Goal: Register for event/course

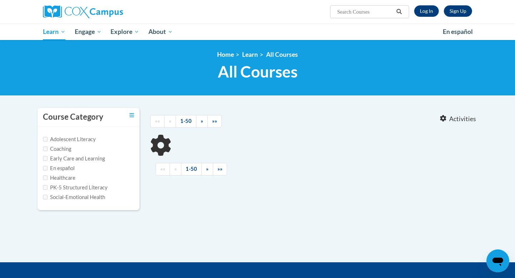
type input "monitoring childrens"
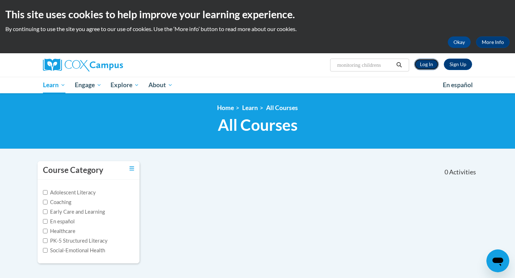
click at [422, 69] on link "Log In" at bounding box center [426, 64] width 25 height 11
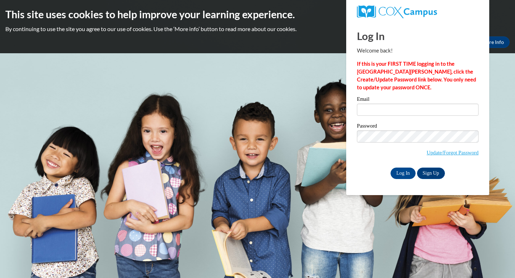
click at [399, 108] on input "Email" at bounding box center [418, 110] width 122 height 12
click at [402, 107] on input "Email" at bounding box center [418, 110] width 122 height 12
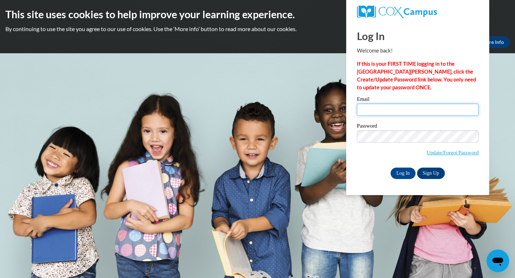
type input "GyaWall2005@Gmail.com"
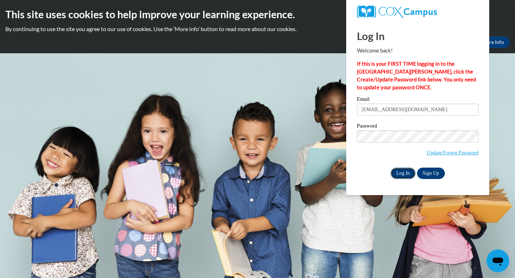
click at [407, 173] on input "Log In" at bounding box center [403, 173] width 25 height 11
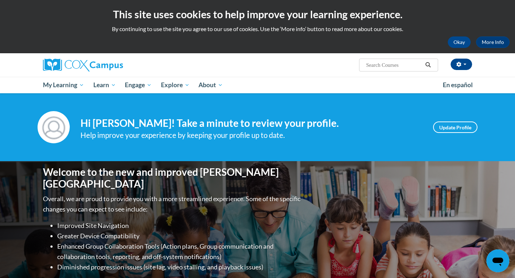
click at [390, 68] on input "Search..." at bounding box center [394, 65] width 57 height 9
type input "monitoring"
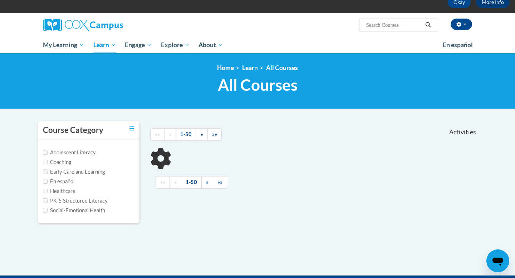
scroll to position [43, 0]
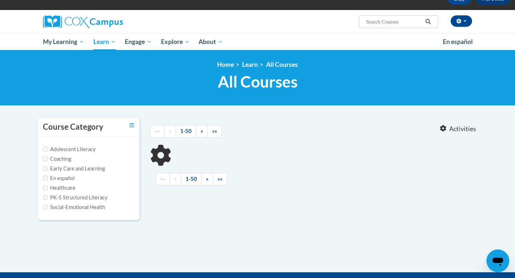
type input "monitoring"
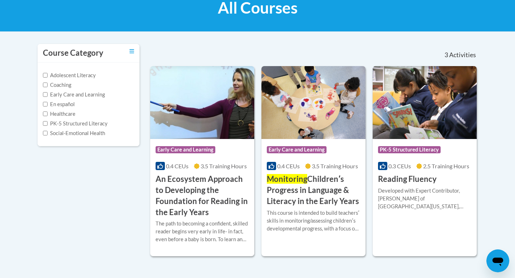
scroll to position [122, 0]
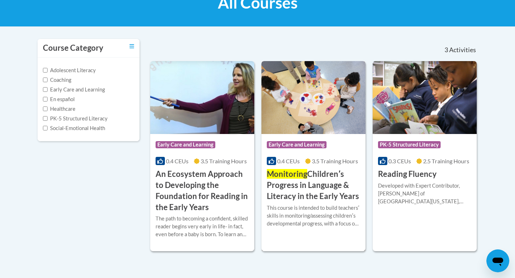
click at [333, 184] on h3 "Monitoring Childrenʹs Progress in Language & Literacy in the Early Years" at bounding box center [313, 185] width 93 height 33
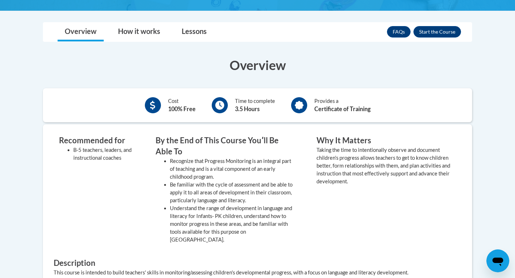
scroll to position [192, 0]
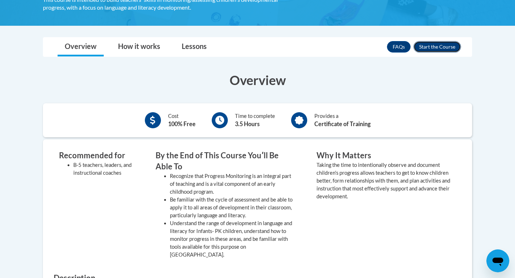
click at [451, 47] on button "Enroll" at bounding box center [438, 46] width 48 height 11
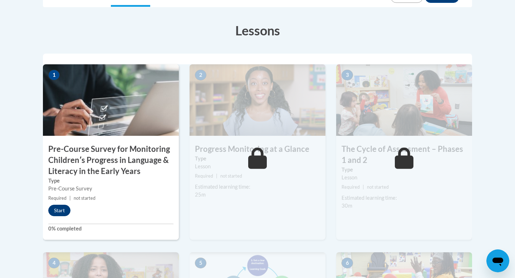
scroll to position [204, 0]
click at [55, 211] on button "Start" at bounding box center [59, 210] width 22 height 11
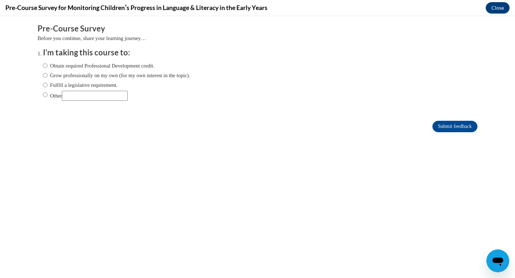
scroll to position [0, 0]
click at [74, 73] on label "Grow professionally on my own (for my own interest in the topic)." at bounding box center [116, 76] width 147 height 8
click at [48, 73] on input "Grow professionally on my own (for my own interest in the topic)." at bounding box center [45, 76] width 5 height 8
radio input "true"
click at [76, 68] on label "Obtain required Professional Development credit." at bounding box center [99, 66] width 112 height 8
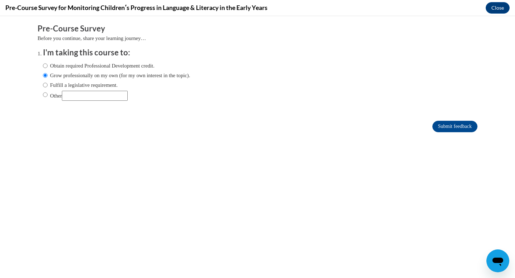
click at [48, 68] on input "Obtain required Professional Development credit." at bounding box center [45, 66] width 5 height 8
radio input "true"
click at [437, 126] on input "Submit feedback" at bounding box center [455, 126] width 45 height 11
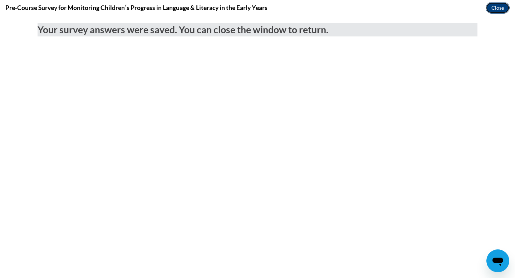
click at [489, 9] on button "Close" at bounding box center [498, 7] width 24 height 11
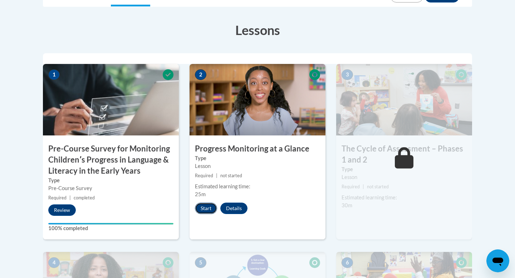
click at [208, 211] on button "Start" at bounding box center [206, 208] width 22 height 11
